Goal: Information Seeking & Learning: Learn about a topic

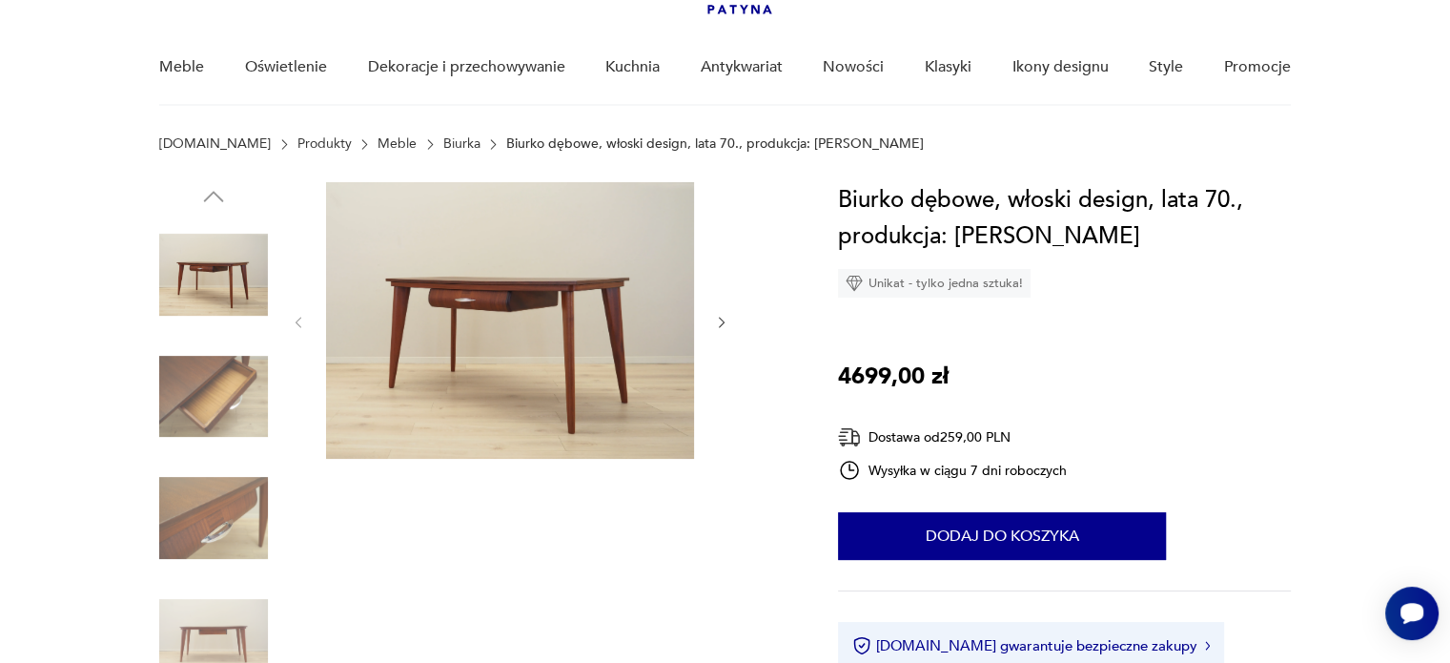
click at [724, 327] on icon "button" at bounding box center [722, 323] width 16 height 16
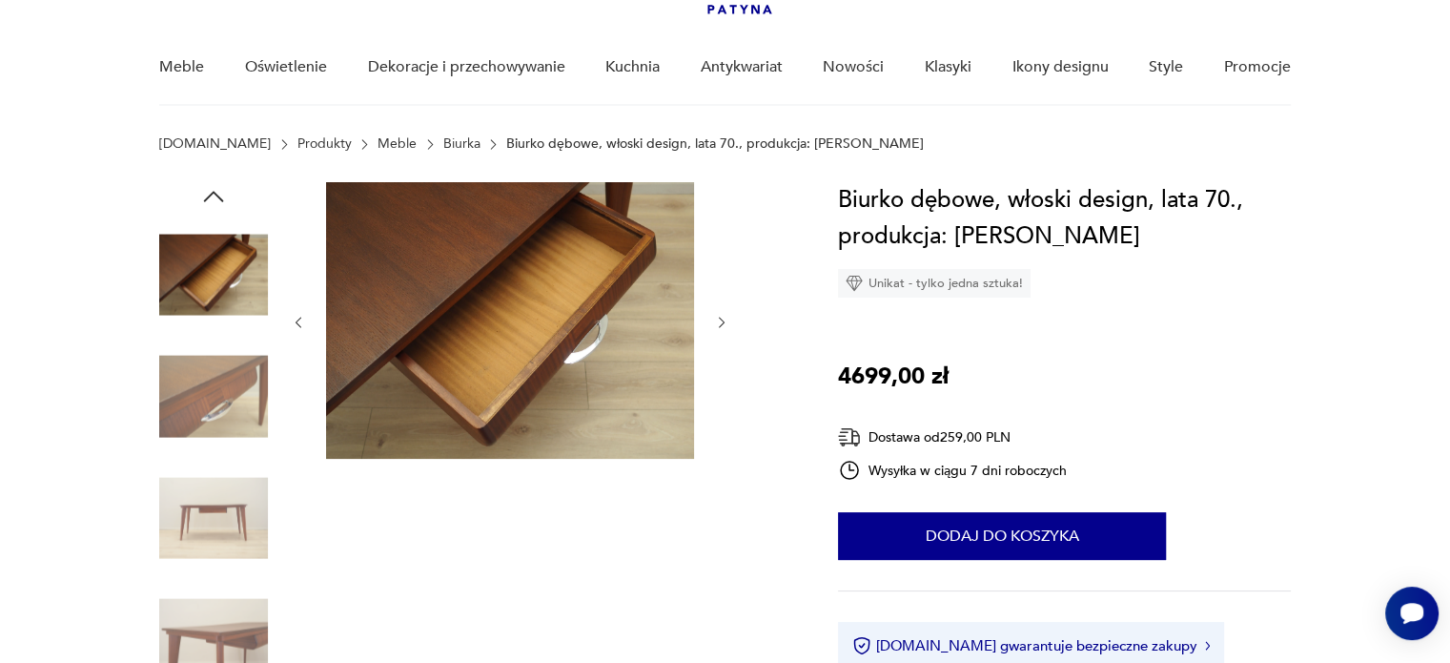
click at [724, 327] on icon "button" at bounding box center [722, 323] width 16 height 16
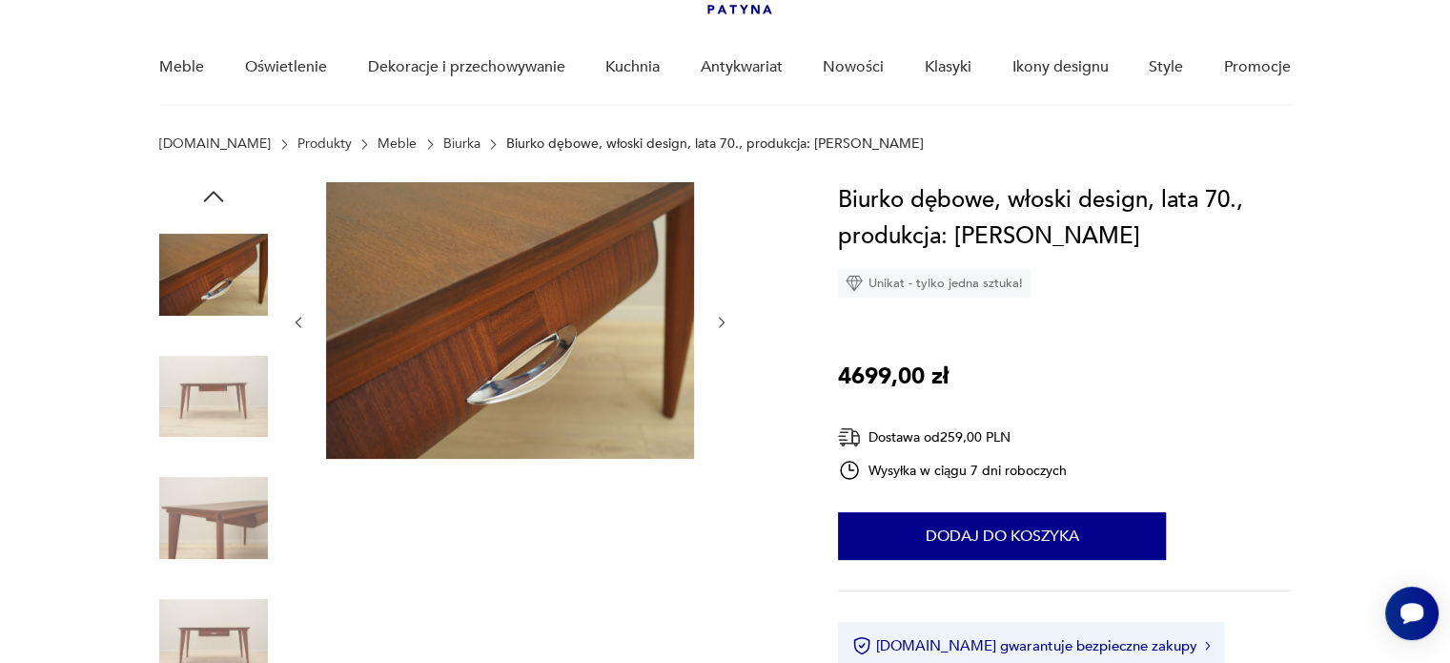
click at [724, 327] on icon "button" at bounding box center [722, 323] width 16 height 16
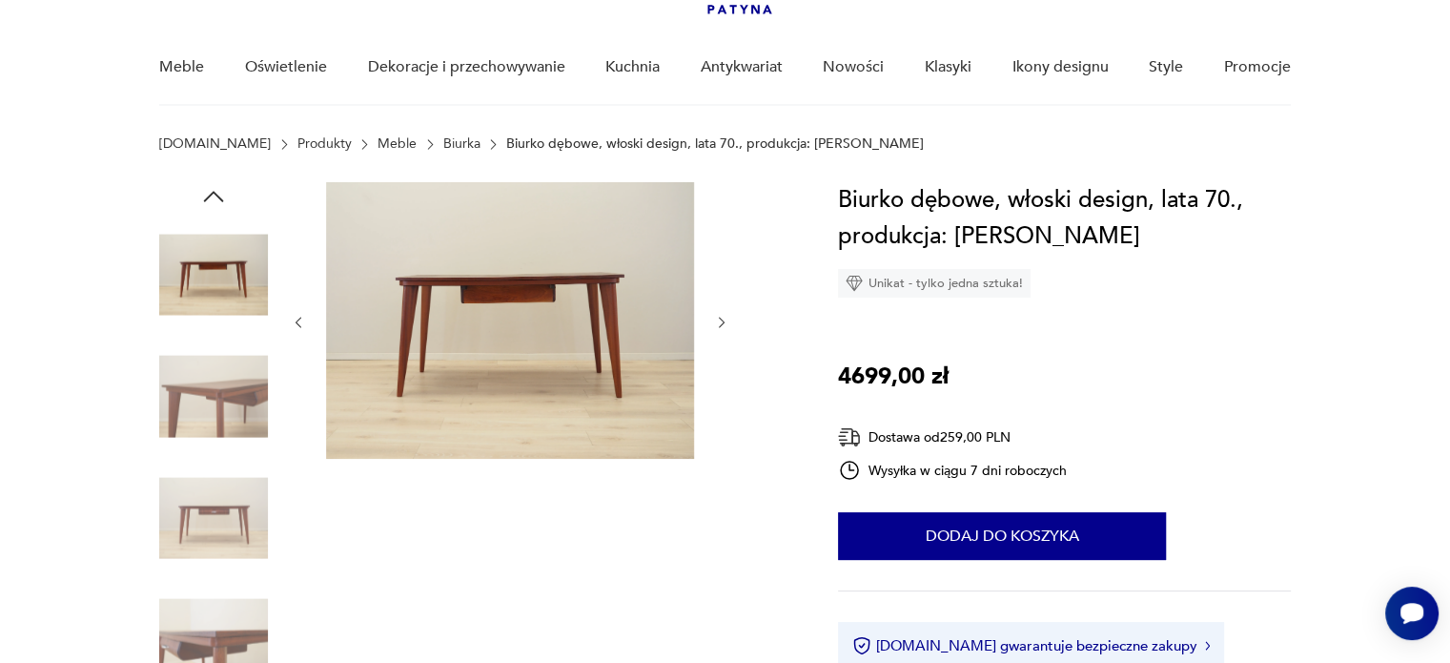
click at [724, 327] on icon "button" at bounding box center [722, 323] width 16 height 16
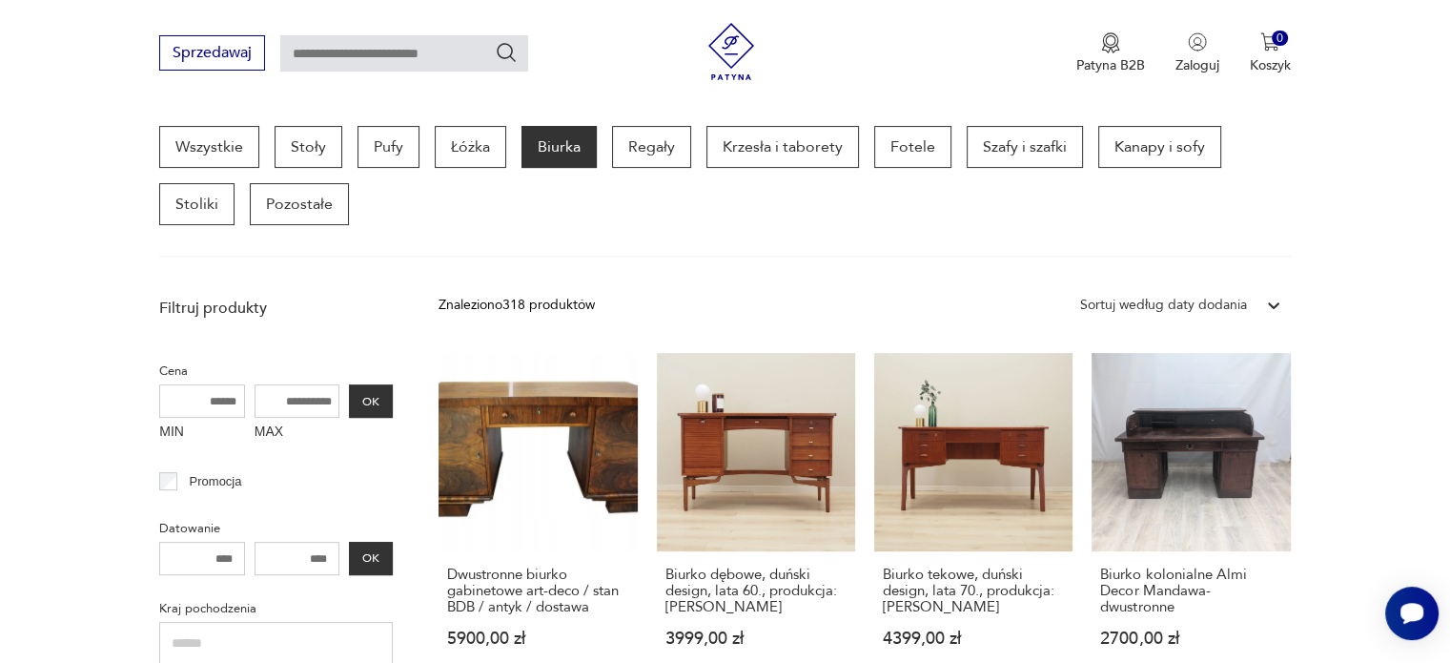
scroll to position [505, 0]
